Goal: Task Accomplishment & Management: Complete application form

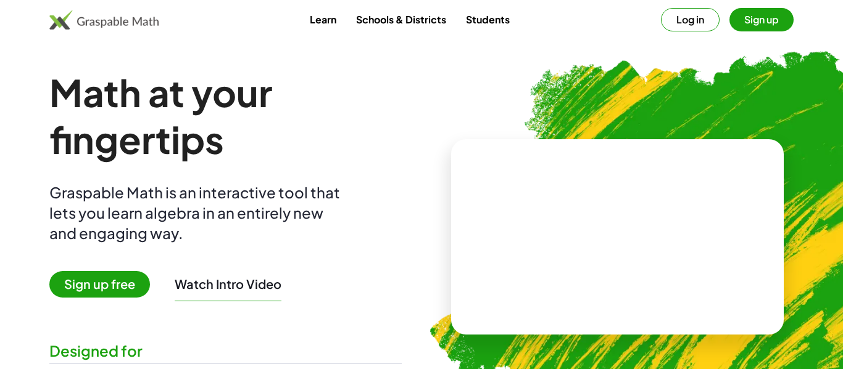
click at [490, 44] on img at bounding box center [681, 232] width 550 height 463
click at [492, 19] on link "Students" at bounding box center [488, 19] width 64 height 23
click at [474, 23] on link "Students" at bounding box center [488, 19] width 64 height 23
click at [482, 27] on link "Students" at bounding box center [488, 19] width 64 height 23
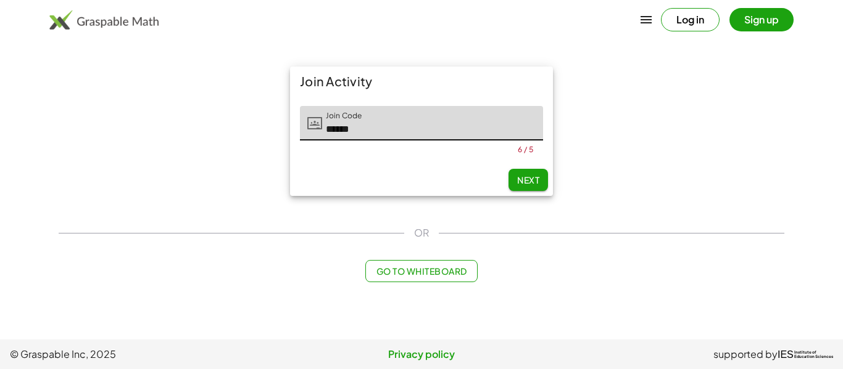
type input "******"
click at [529, 188] on button "Next" at bounding box center [527, 180] width 39 height 22
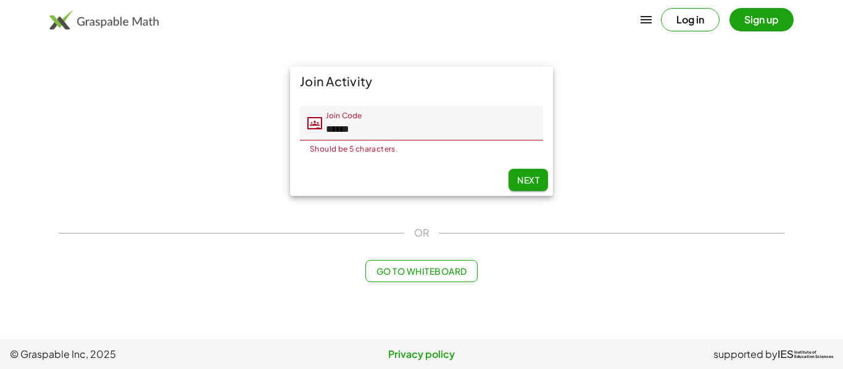
click at [409, 124] on input "******" at bounding box center [432, 123] width 221 height 35
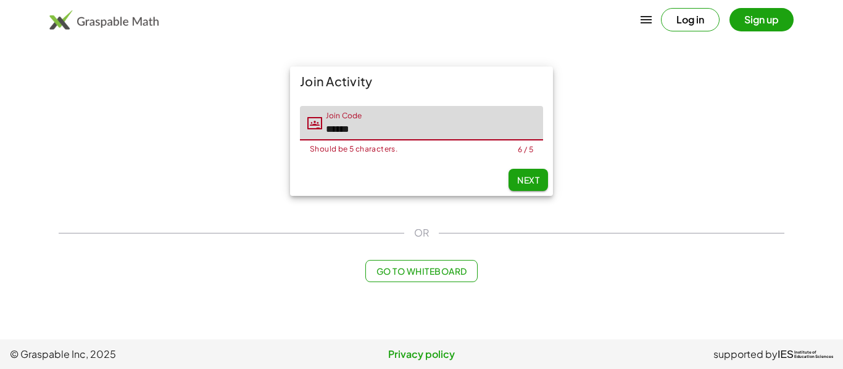
click at [698, 12] on button "Log in" at bounding box center [690, 19] width 59 height 23
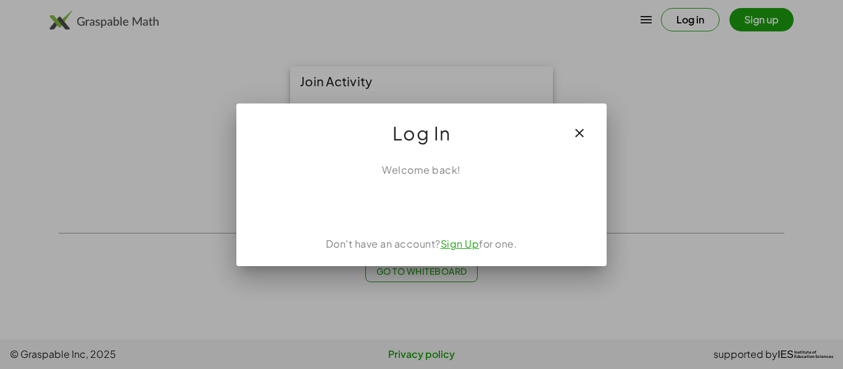
click at [580, 133] on icon "button" at bounding box center [579, 133] width 15 height 15
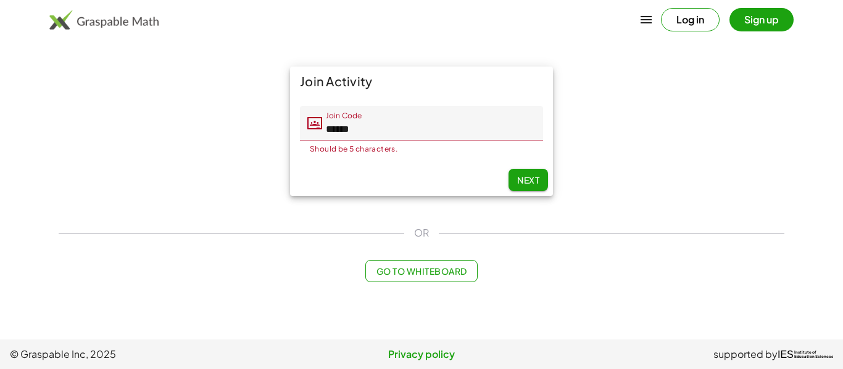
click at [514, 181] on button "Next" at bounding box center [527, 180] width 39 height 22
click at [515, 181] on button "Next" at bounding box center [527, 180] width 39 height 22
click at [416, 130] on input "******" at bounding box center [432, 123] width 221 height 35
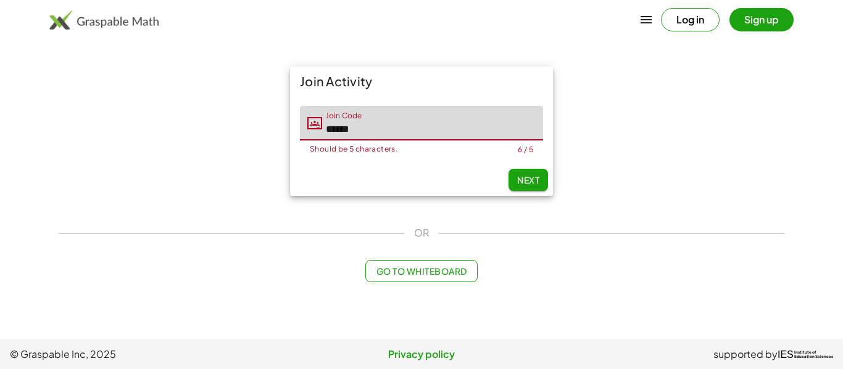
click at [768, 25] on button "Sign up" at bounding box center [761, 19] width 64 height 23
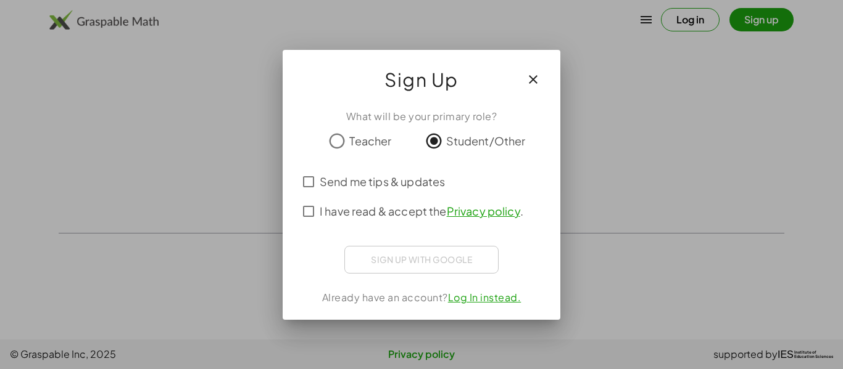
click at [377, 216] on span "I have read & accept the Privacy policy ." at bounding box center [421, 211] width 204 height 17
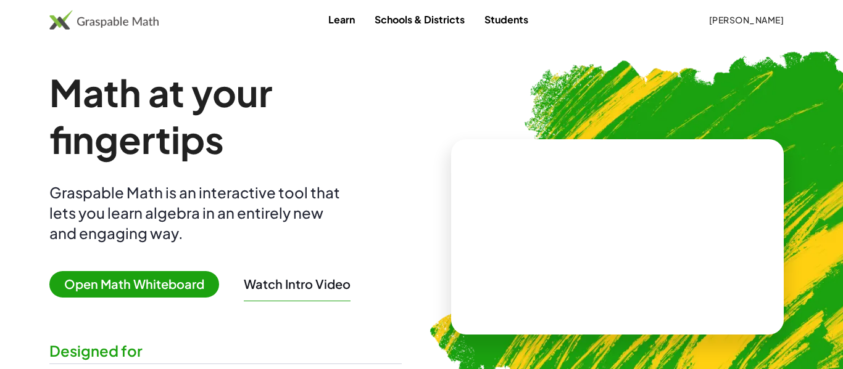
click at [505, 25] on link "Students" at bounding box center [506, 19] width 64 height 23
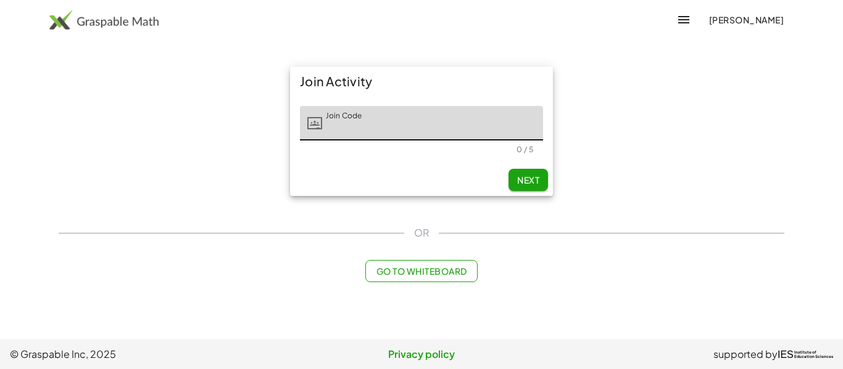
click at [303, 184] on div "Next" at bounding box center [421, 180] width 263 height 32
